Goal: Task Accomplishment & Management: Use online tool/utility

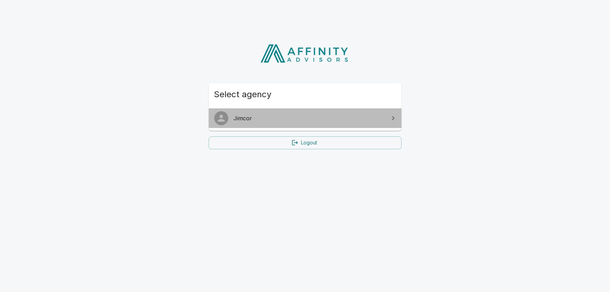
click at [262, 117] on span "Jimcor" at bounding box center [309, 118] width 151 height 8
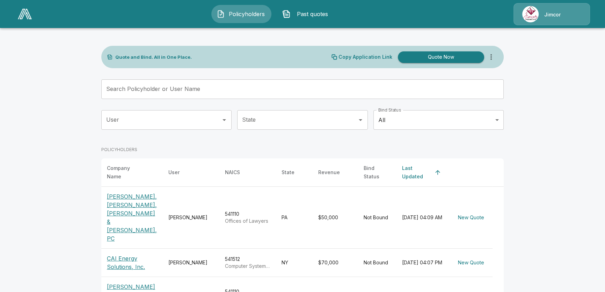
click at [134, 254] on p "CAI Energy Solutions, Inc." at bounding box center [132, 262] width 50 height 17
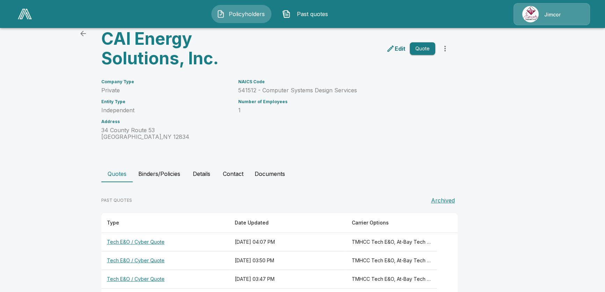
scroll to position [31, 0]
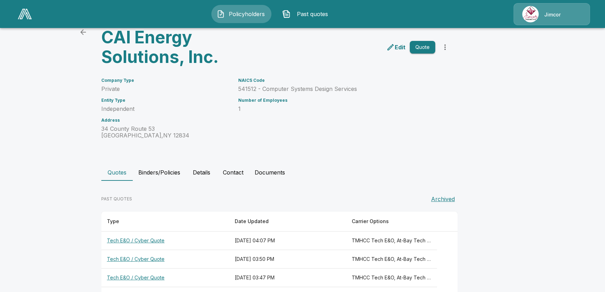
click at [140, 240] on th "Tech E&O / Cyber Quote" at bounding box center [165, 240] width 128 height 19
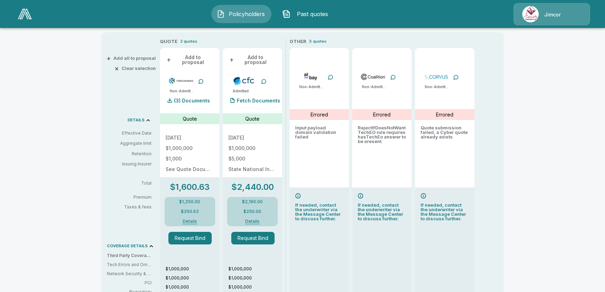
scroll to position [222, 0]
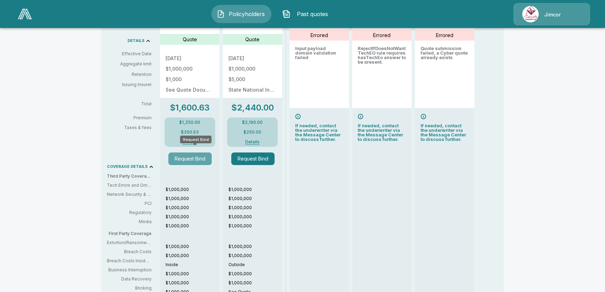
click at [189, 154] on button "Request Bind" at bounding box center [189, 158] width 43 height 13
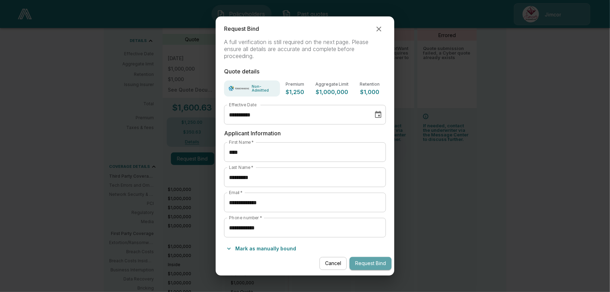
click at [371, 262] on button "Request Bind" at bounding box center [371, 263] width 42 height 13
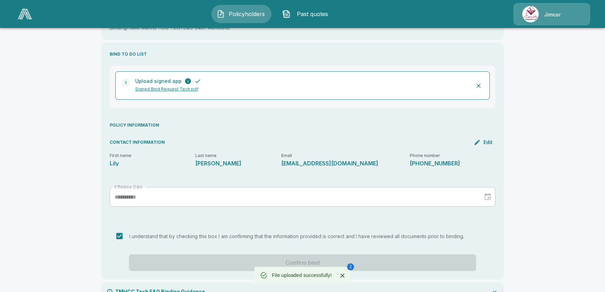
scroll to position [141, 0]
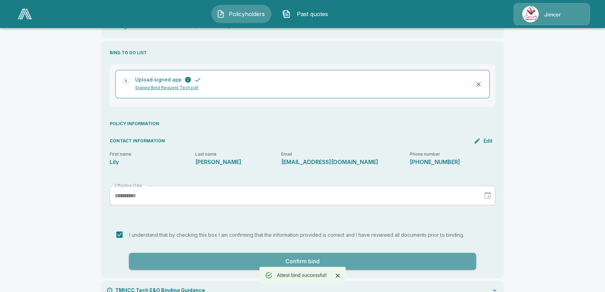
click at [240, 253] on button "Confirm bind" at bounding box center [302, 261] width 347 height 17
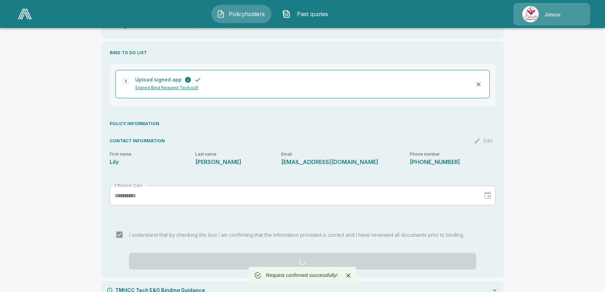
click at [110, 287] on div at bounding box center [110, 290] width 6 height 6
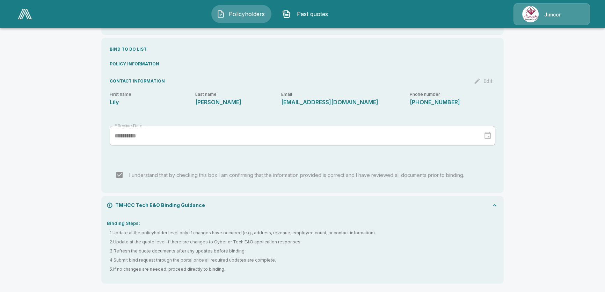
scroll to position [129, 0]
